Goal: Transaction & Acquisition: Purchase product/service

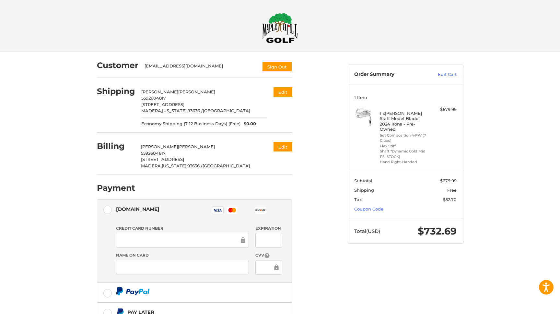
click at [191, 247] on div at bounding box center [182, 240] width 133 height 15
click at [193, 246] on div at bounding box center [182, 240] width 133 height 15
click at [192, 236] on div at bounding box center [182, 240] width 133 height 15
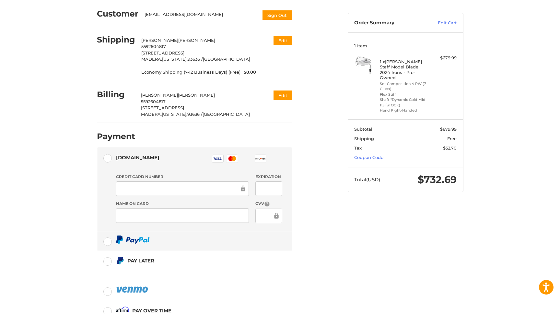
scroll to position [100, 0]
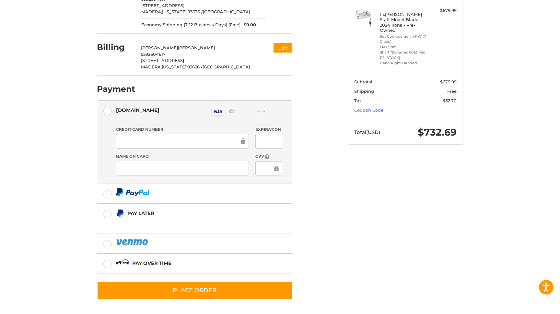
click at [186, 183] on div "Credit card Credit Card Number Expiration Name on Card CVV" at bounding box center [199, 153] width 166 height 60
click at [186, 177] on div "Credit Card Number Expiration Name on Card CVV" at bounding box center [199, 153] width 173 height 54
click at [183, 175] on div "Name on Card" at bounding box center [182, 164] width 139 height 23
click at [183, 173] on div at bounding box center [182, 168] width 133 height 15
click at [287, 135] on li "[DOMAIN_NAME] Visa Master Amex Discover Diners Club JCB Credit card Credit Card…" at bounding box center [194, 141] width 195 height 83
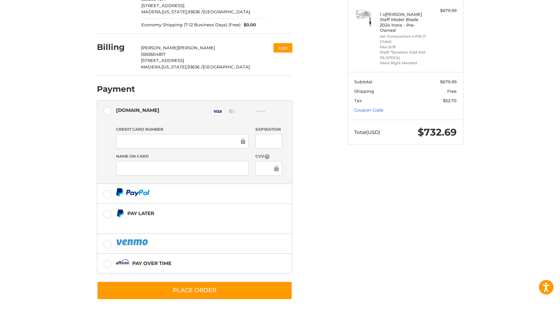
click at [274, 135] on div at bounding box center [268, 141] width 27 height 15
click at [273, 136] on div at bounding box center [268, 141] width 27 height 15
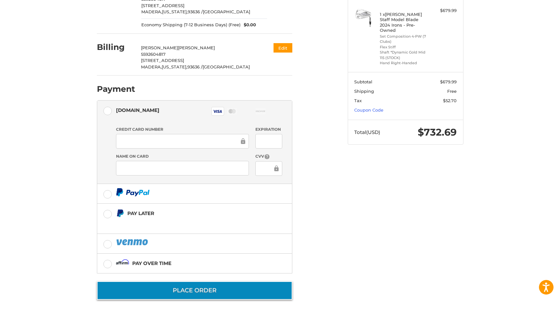
click at [196, 290] on button "Place Order" at bounding box center [194, 290] width 195 height 18
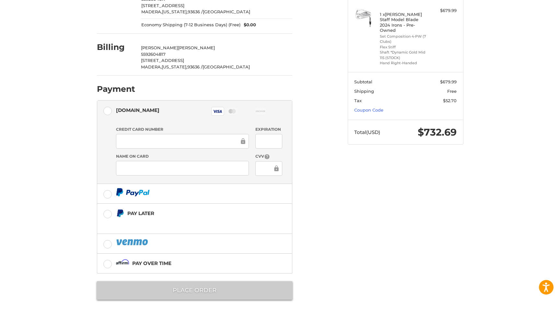
scroll to position [0, 0]
